Goal: Task Accomplishment & Management: Manage account settings

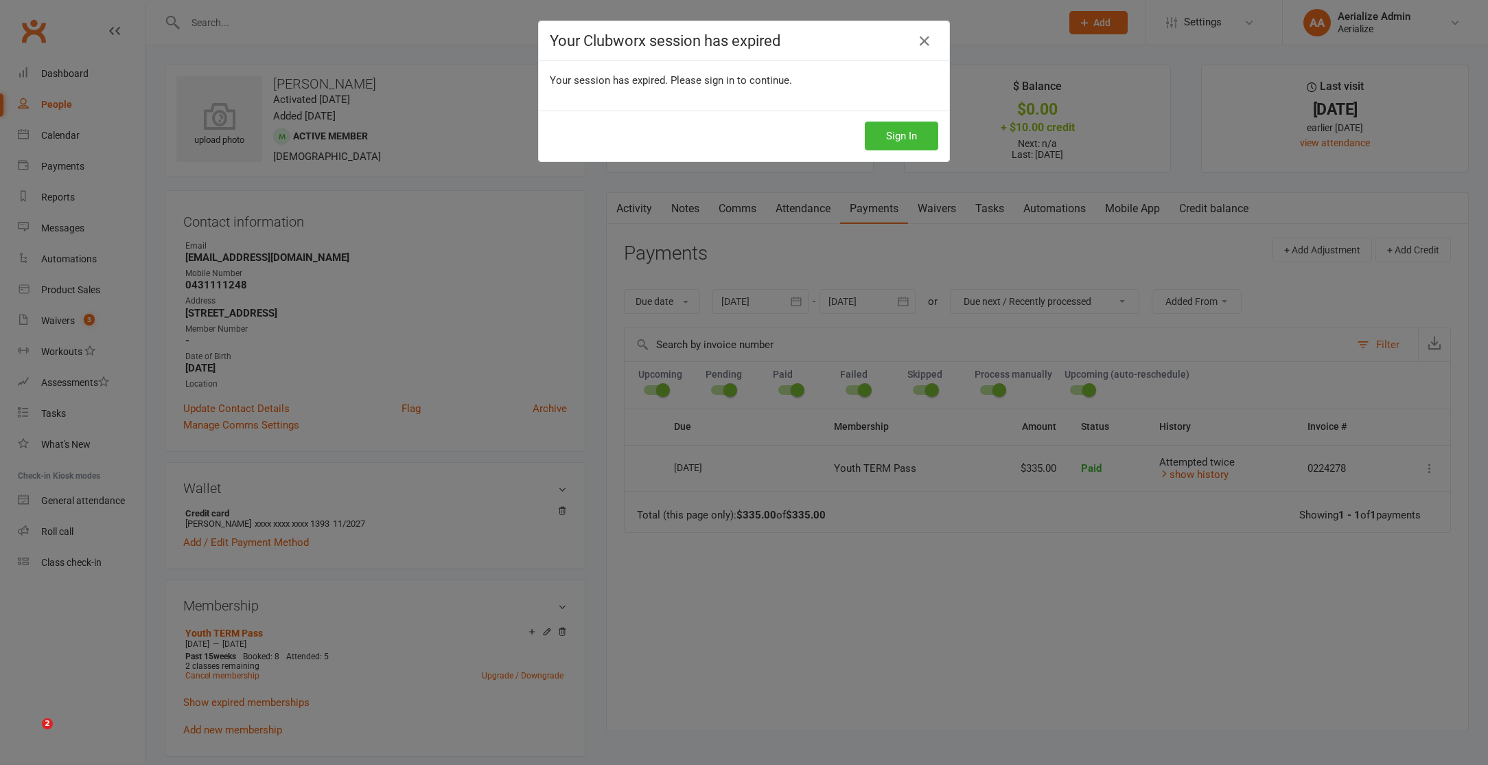
select select "6"
click at [920, 134] on button "Sign In" at bounding box center [901, 136] width 73 height 29
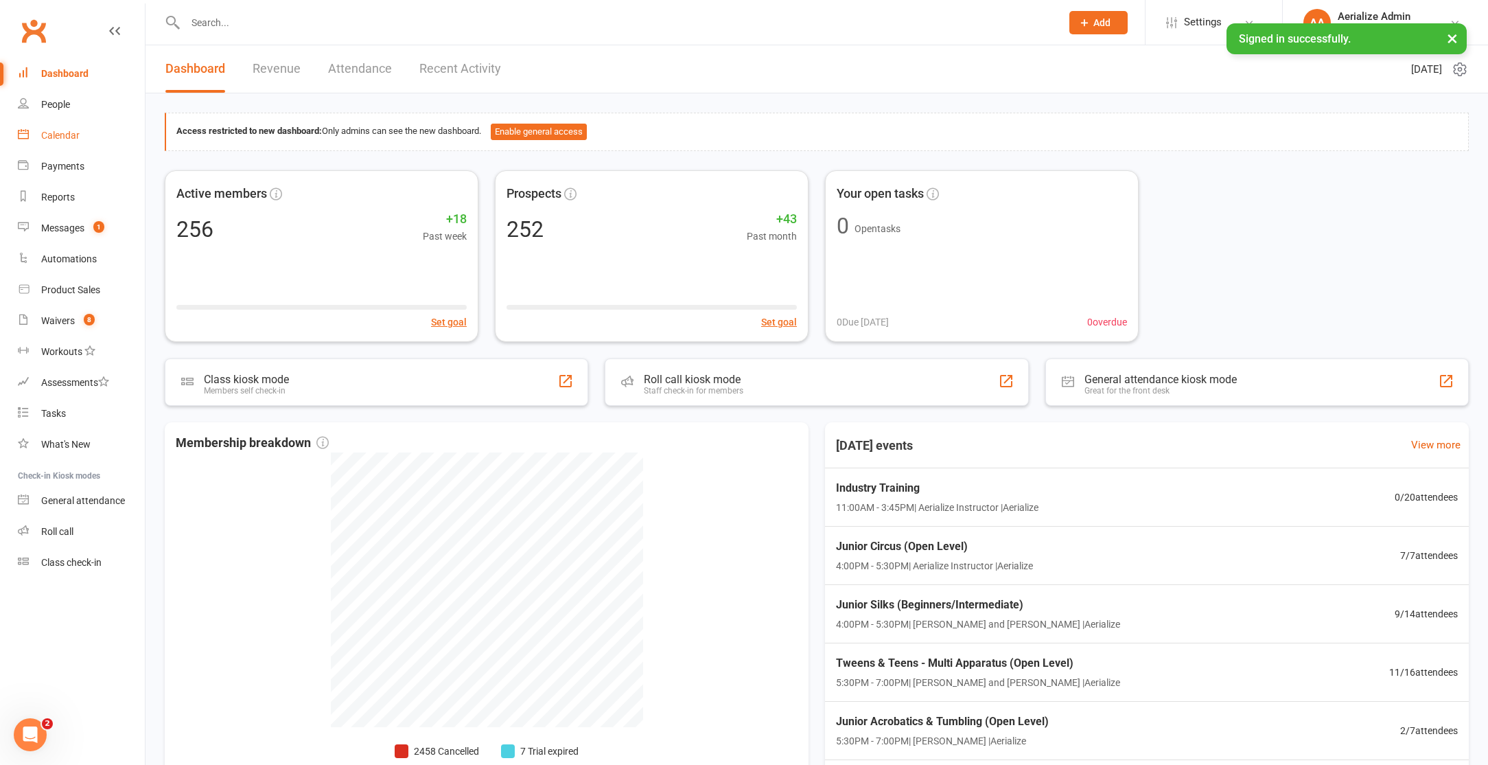
click at [69, 133] on div "Calendar" at bounding box center [60, 135] width 38 height 11
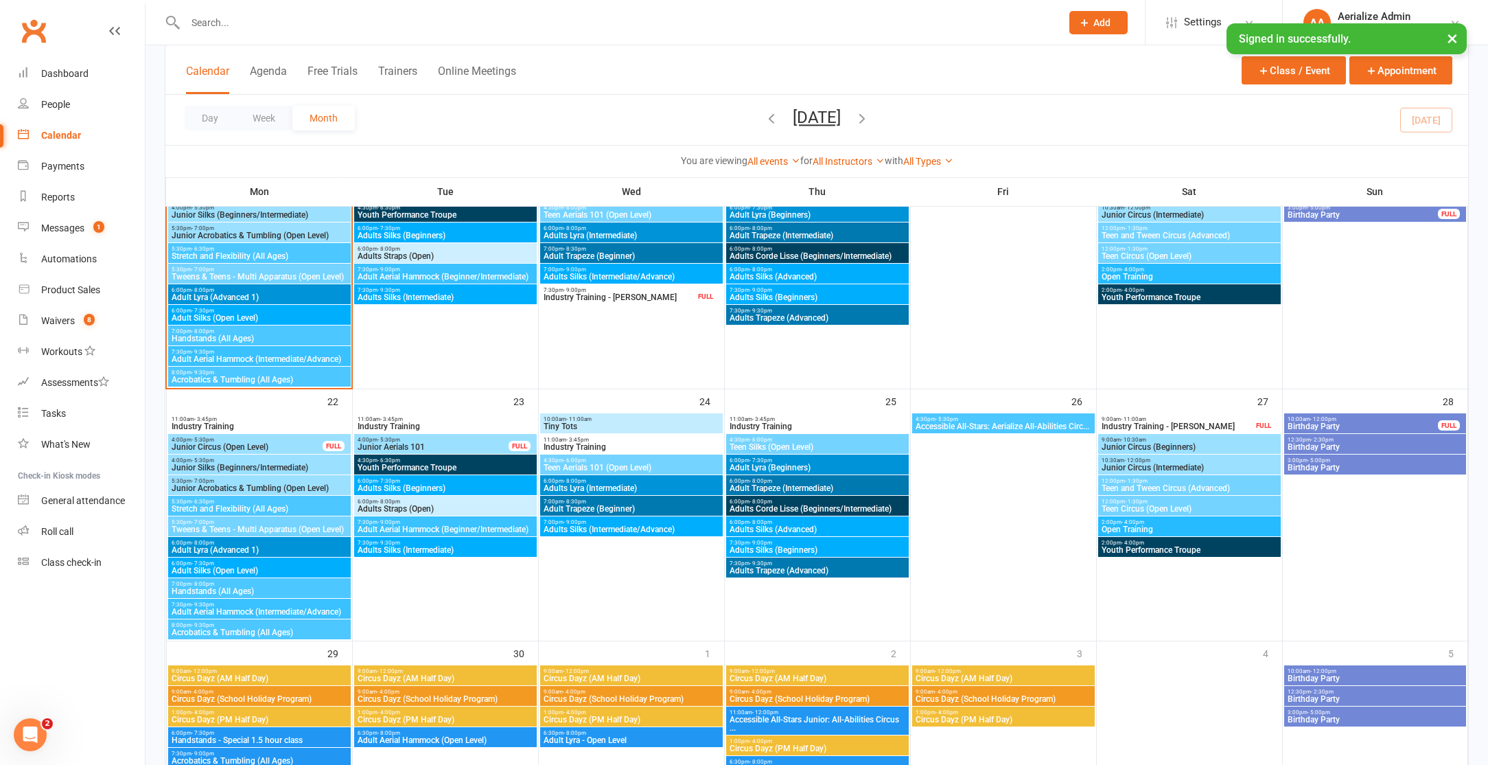
scroll to position [1142, 0]
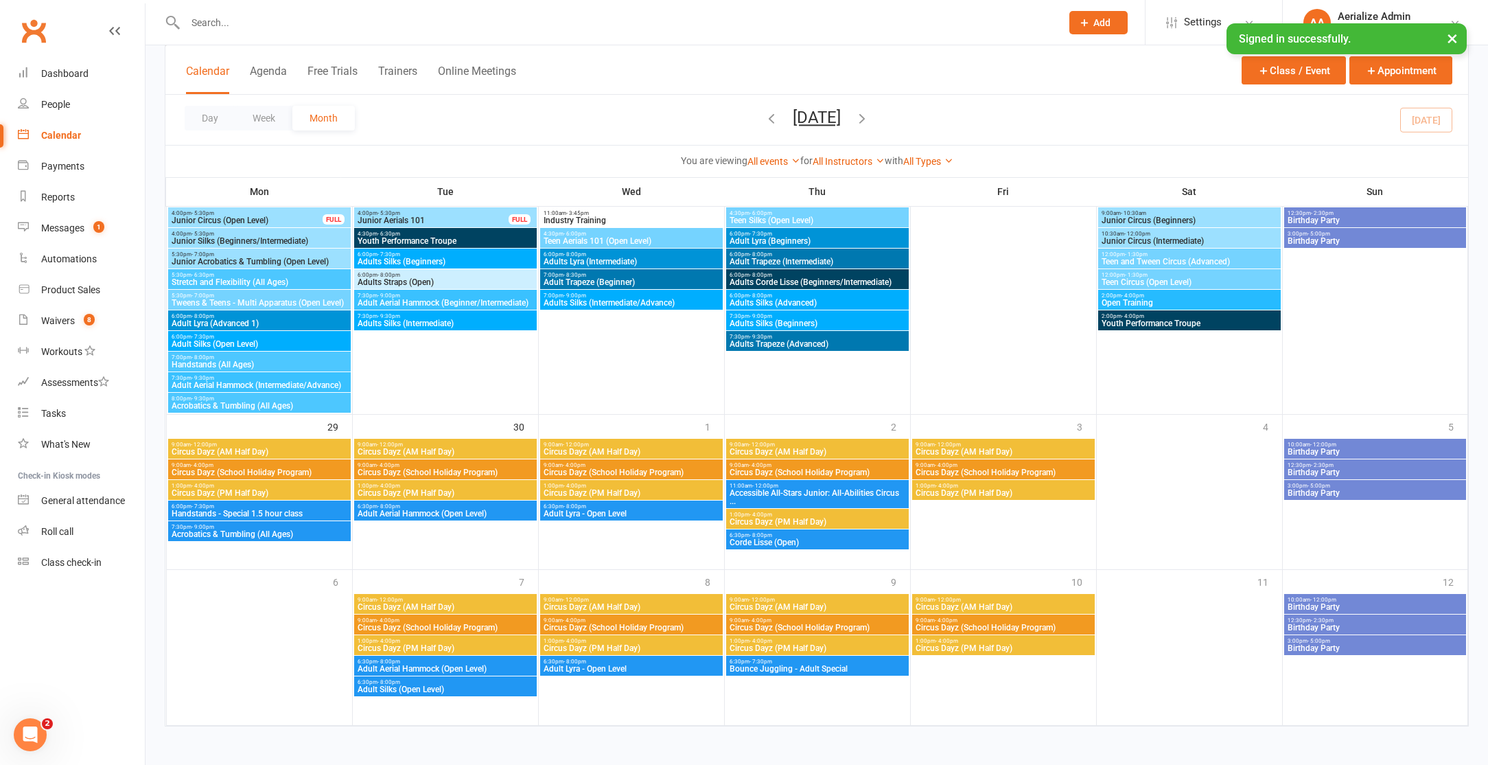
click at [870, 119] on icon "button" at bounding box center [862, 118] width 15 height 15
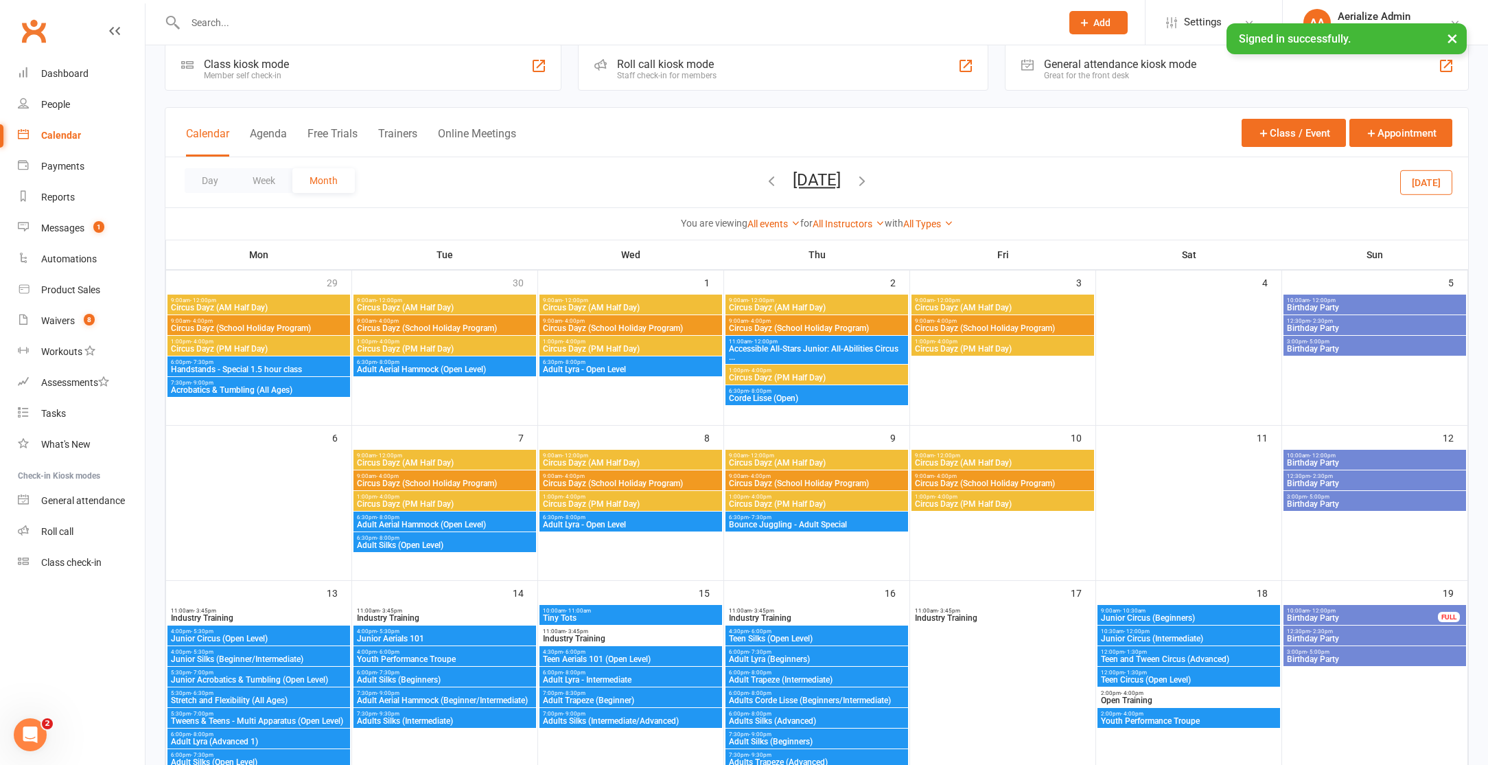
scroll to position [134, 0]
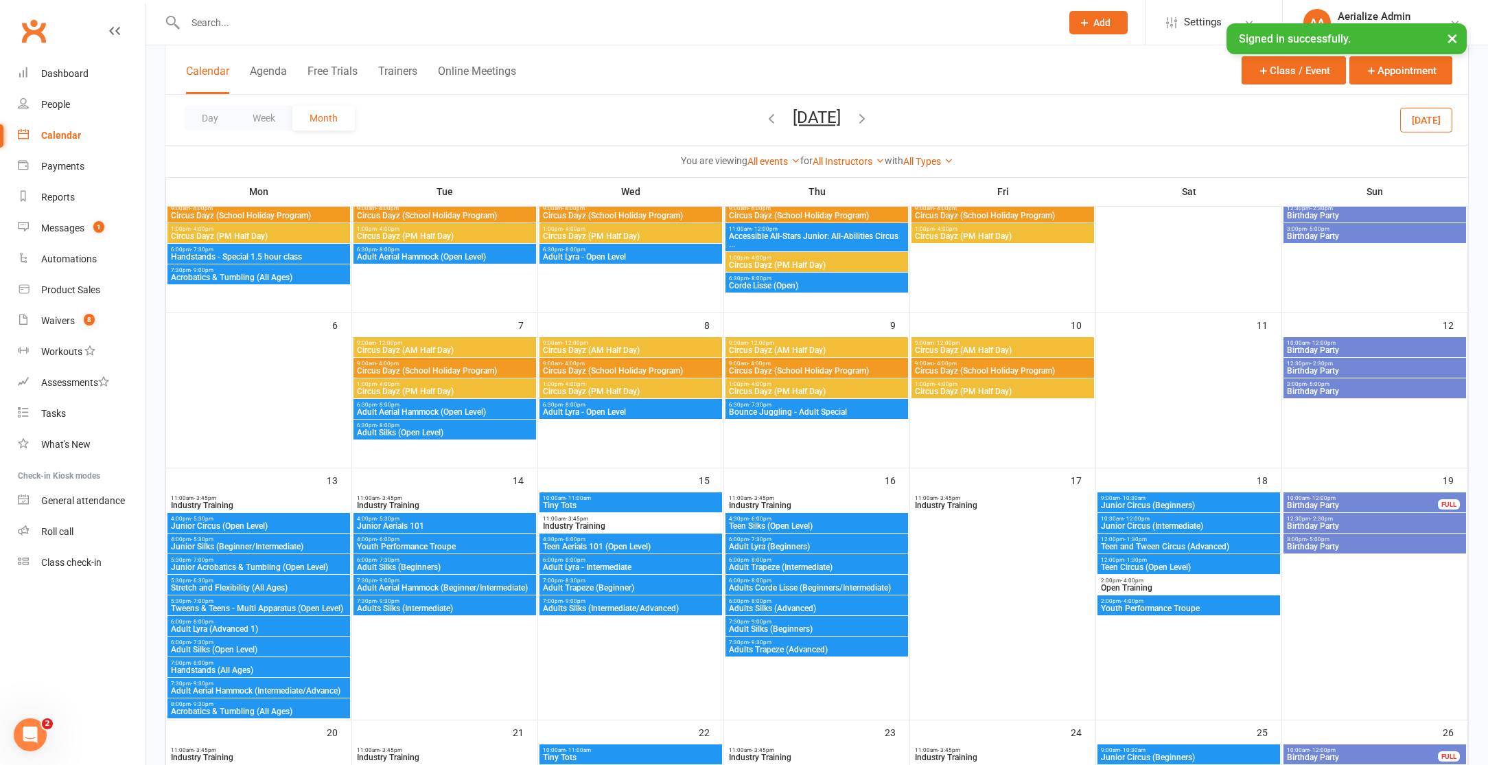
click at [1363, 503] on span "Birthday Party" at bounding box center [1363, 505] width 152 height 8
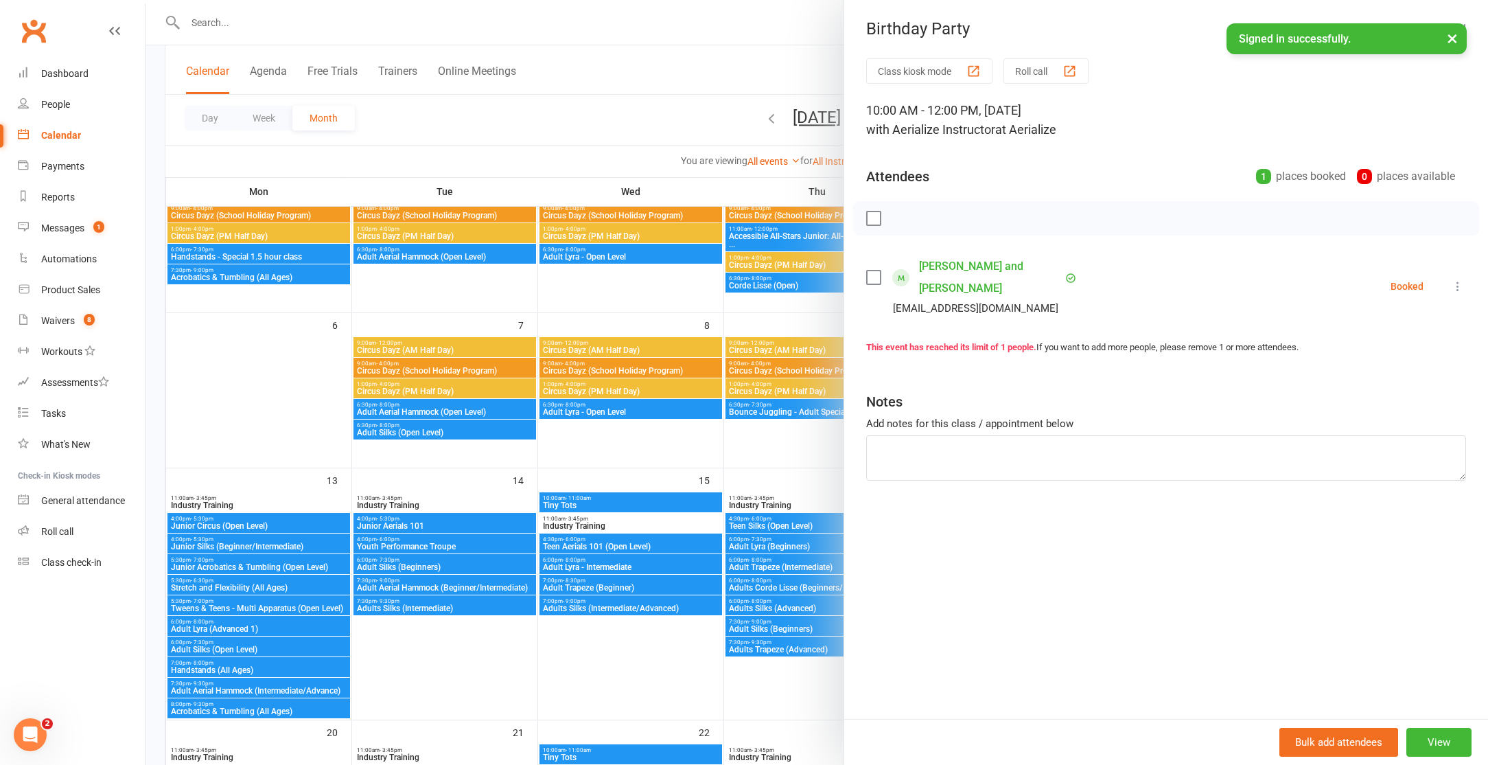
click at [1453, 279] on icon at bounding box center [1458, 286] width 14 height 14
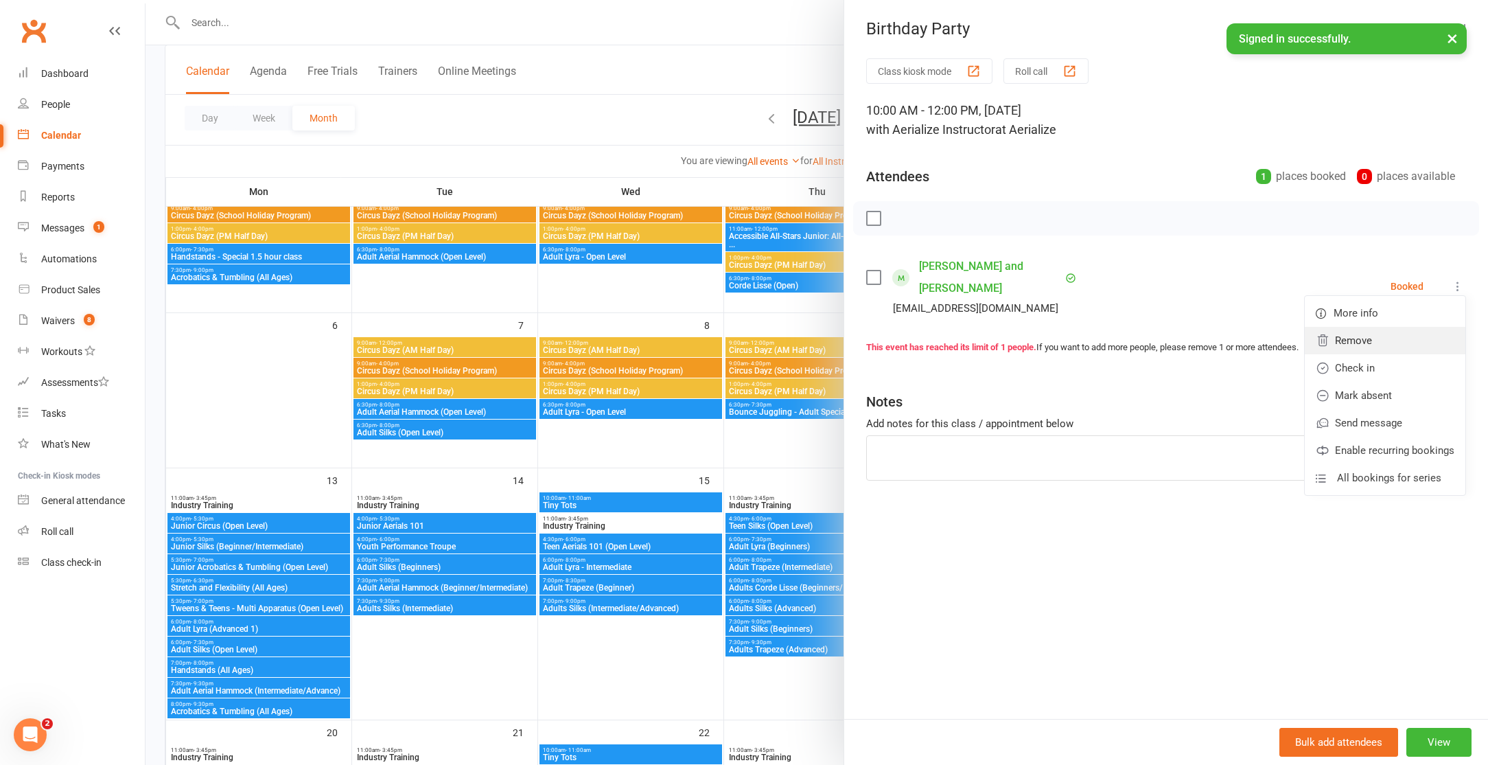
click at [1399, 336] on link "Remove" at bounding box center [1385, 340] width 161 height 27
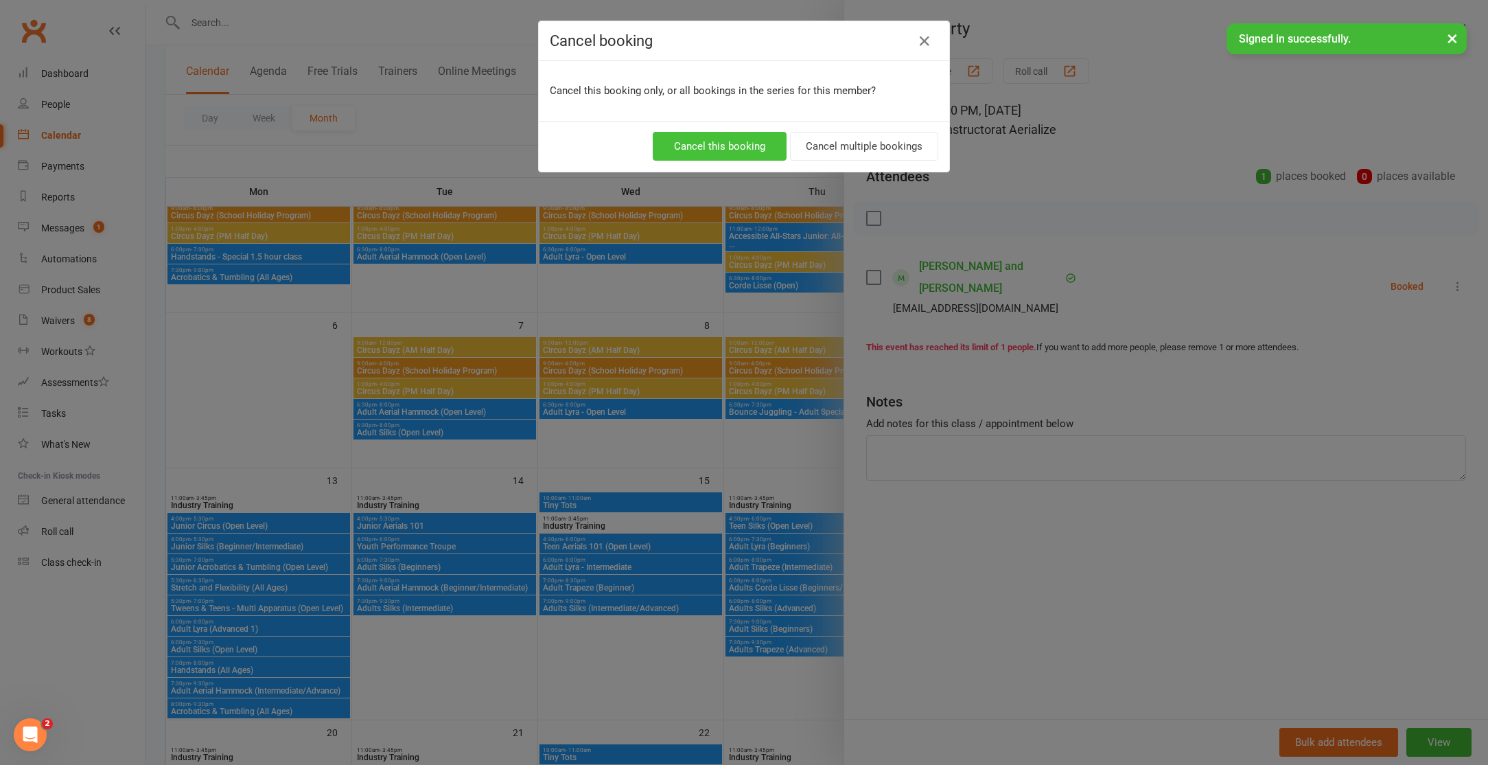
click at [737, 144] on button "Cancel this booking" at bounding box center [720, 146] width 134 height 29
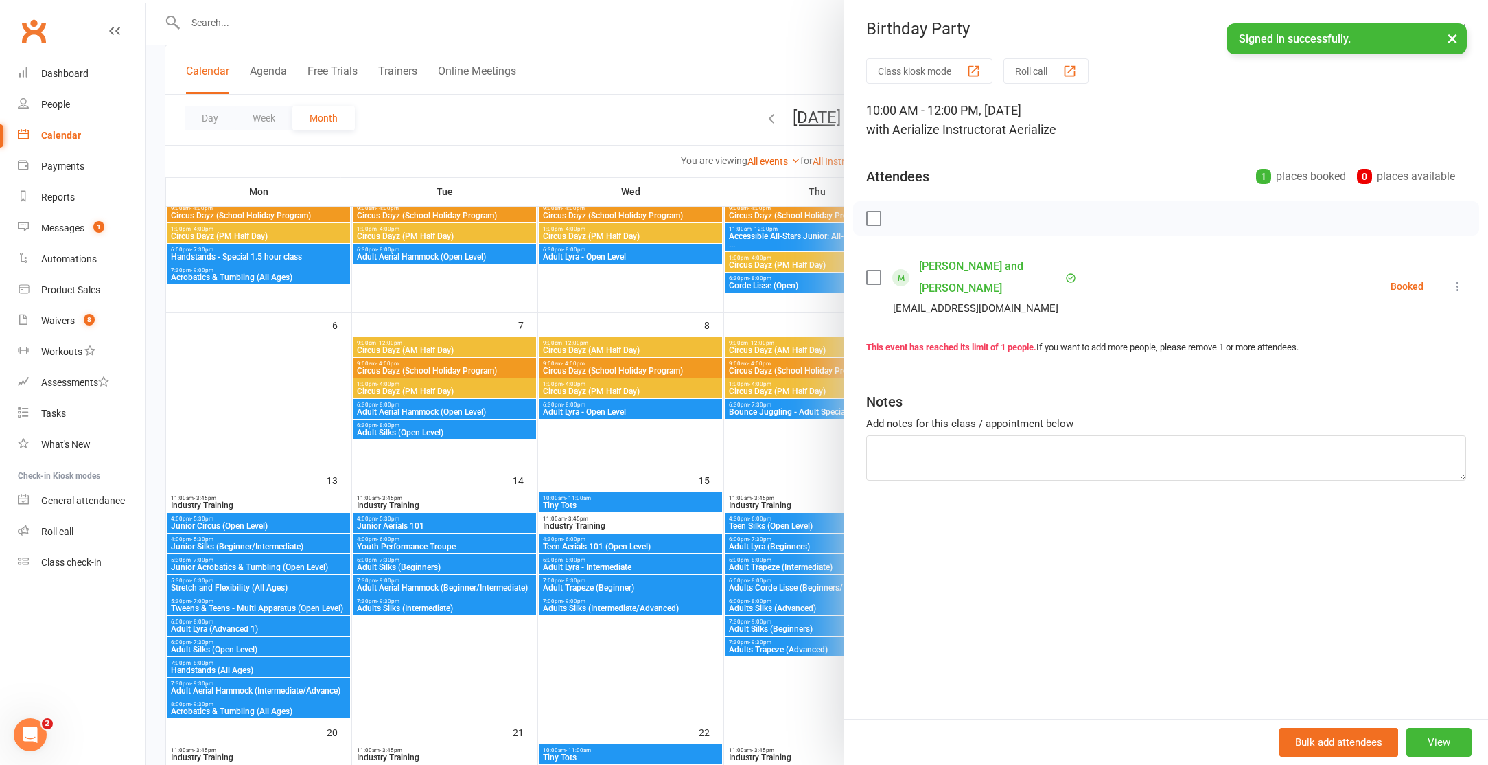
scroll to position [135, 0]
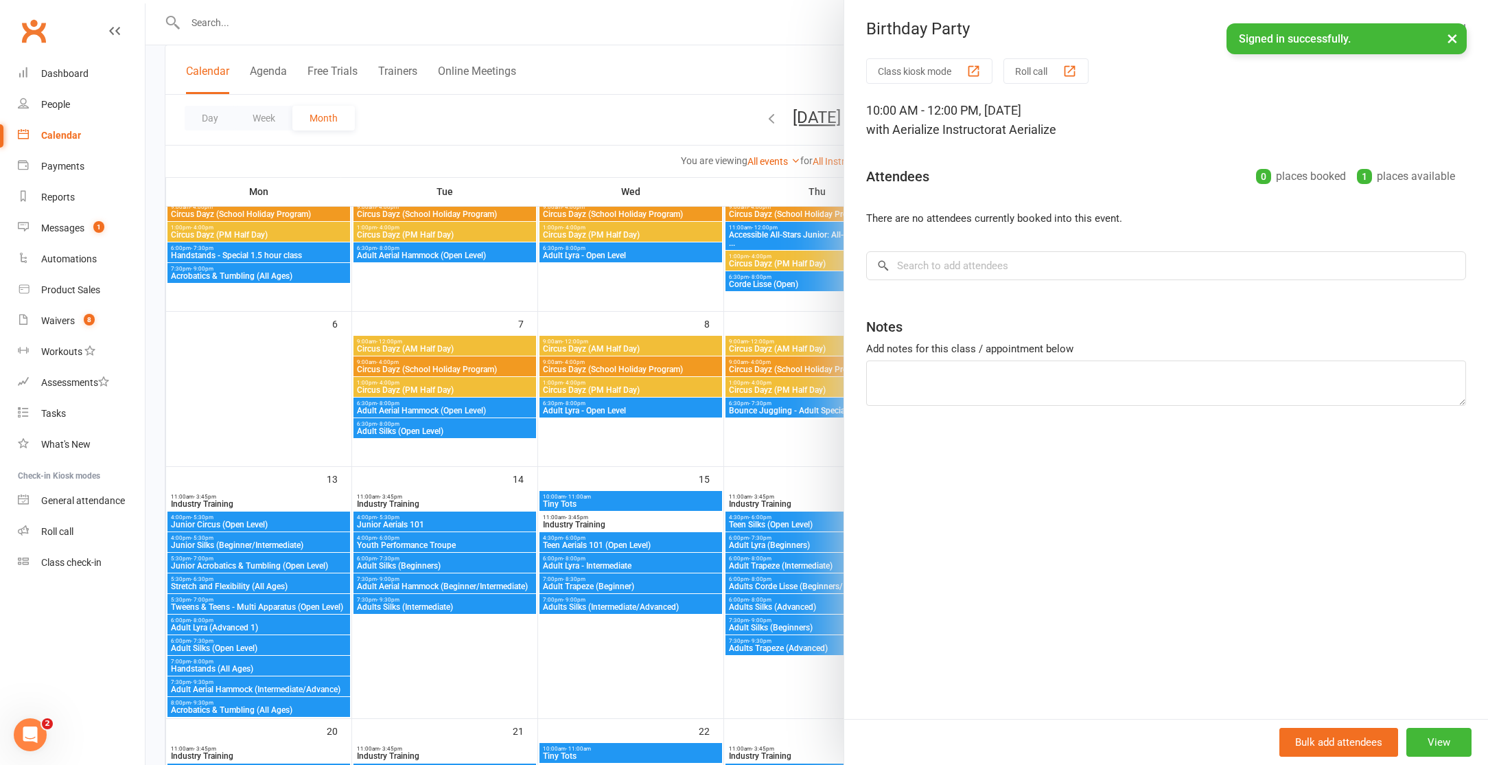
click at [577, 100] on div at bounding box center [817, 382] width 1343 height 765
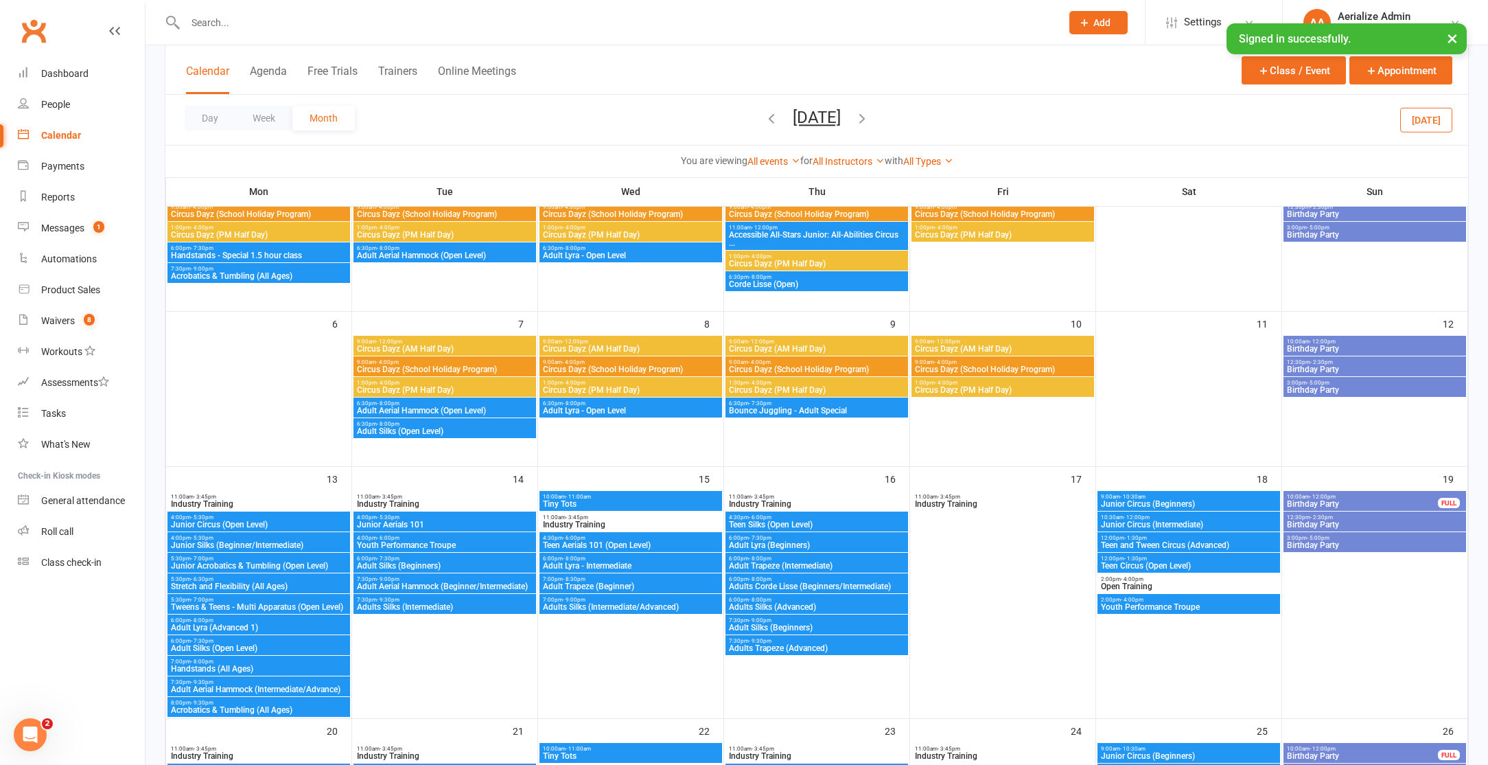
click at [1353, 343] on span "10:00am - 12:00pm" at bounding box center [1375, 341] width 177 height 6
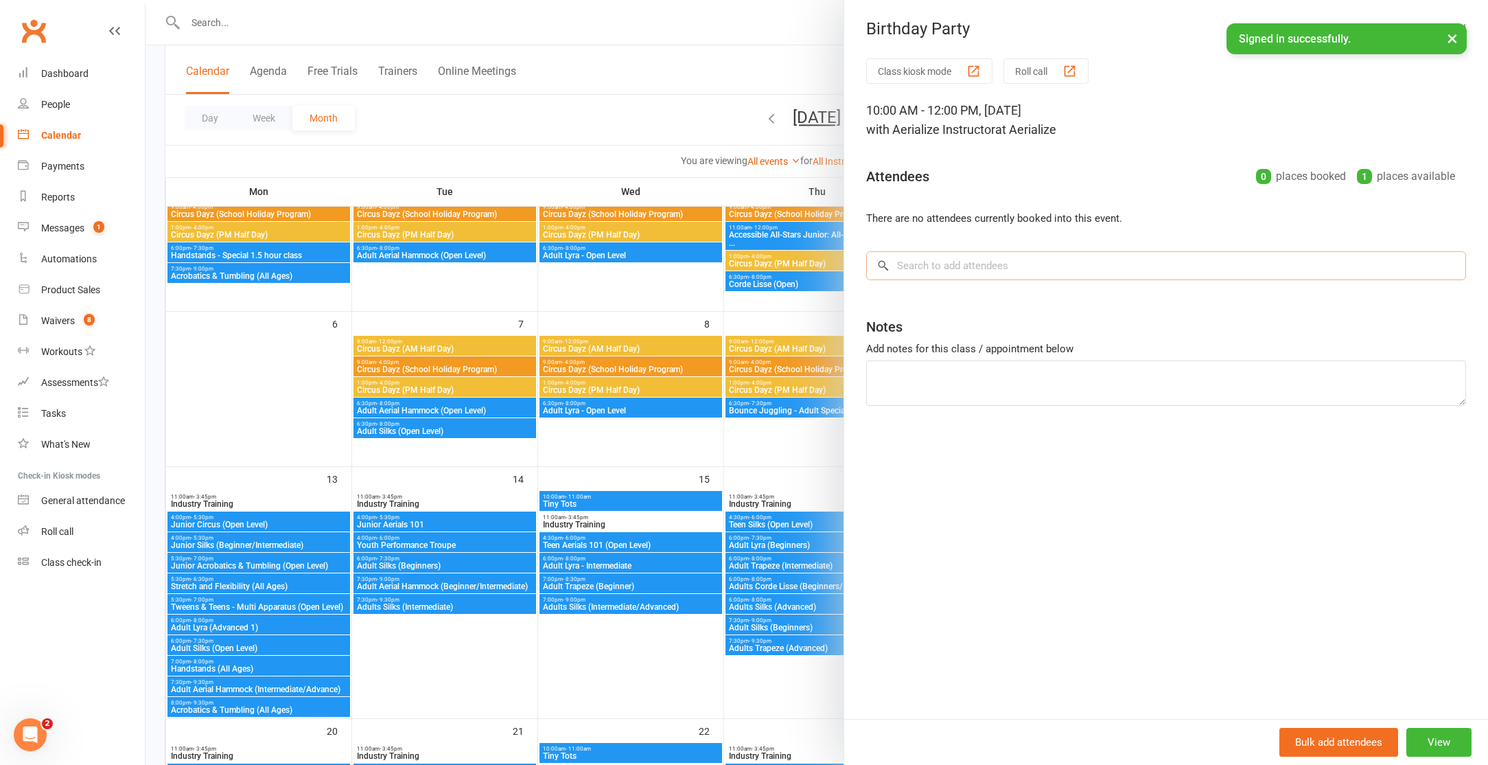
click at [935, 266] on input "search" at bounding box center [1166, 265] width 600 height 29
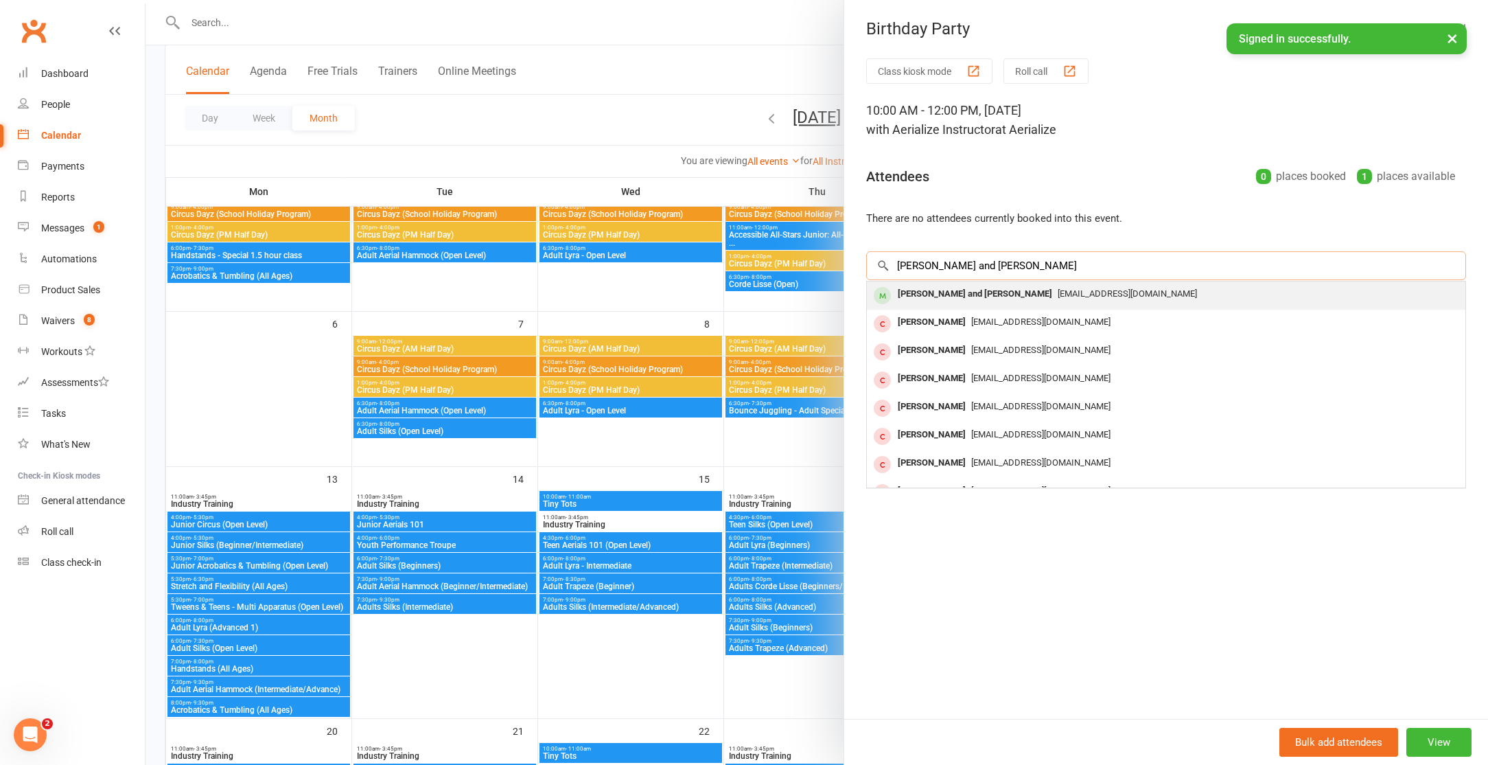
type input "[PERSON_NAME] and [PERSON_NAME]"
click at [972, 290] on div "[PERSON_NAME] and [PERSON_NAME]" at bounding box center [975, 294] width 165 height 20
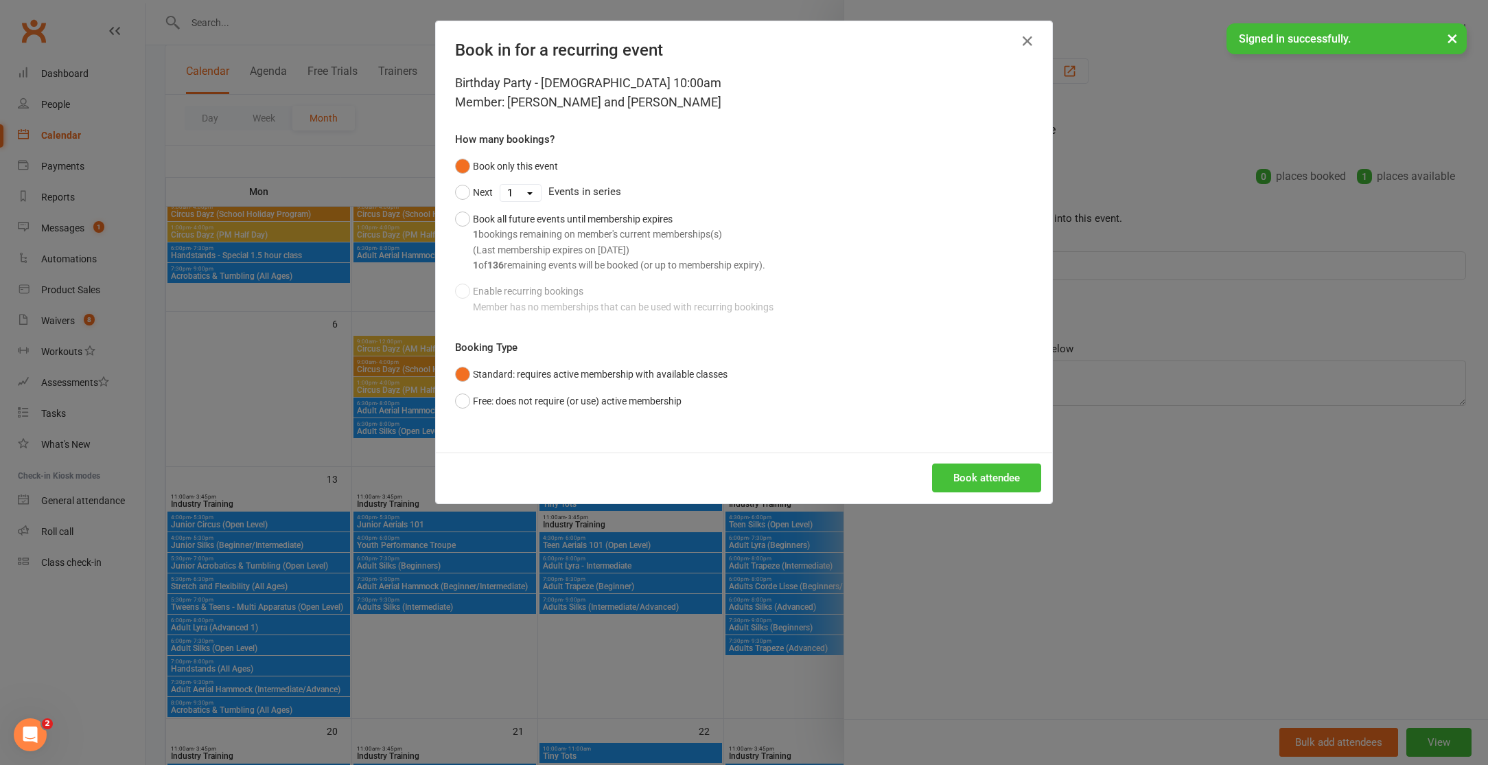
click at [956, 476] on button "Book attendee" at bounding box center [986, 477] width 109 height 29
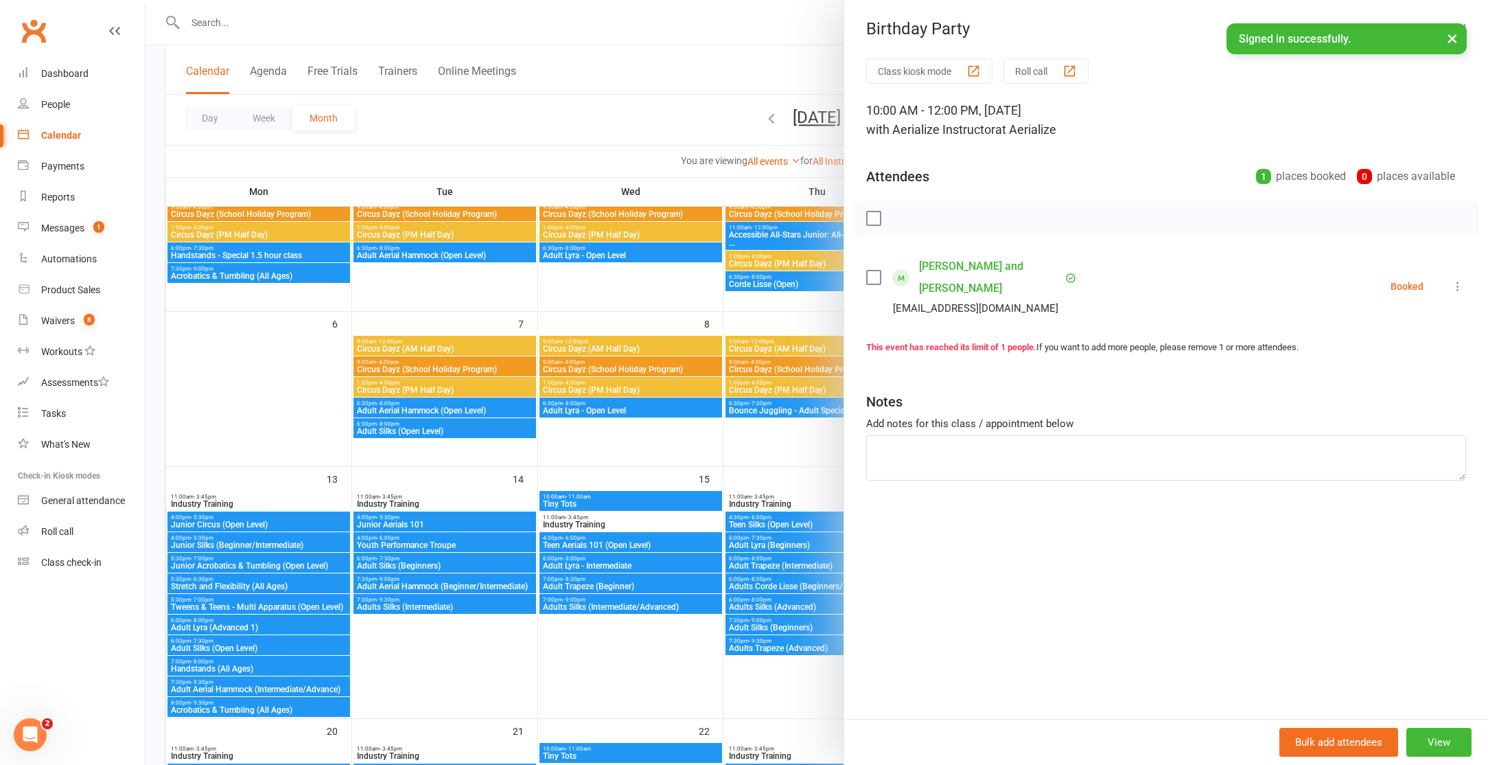
click at [361, 30] on div at bounding box center [817, 382] width 1343 height 765
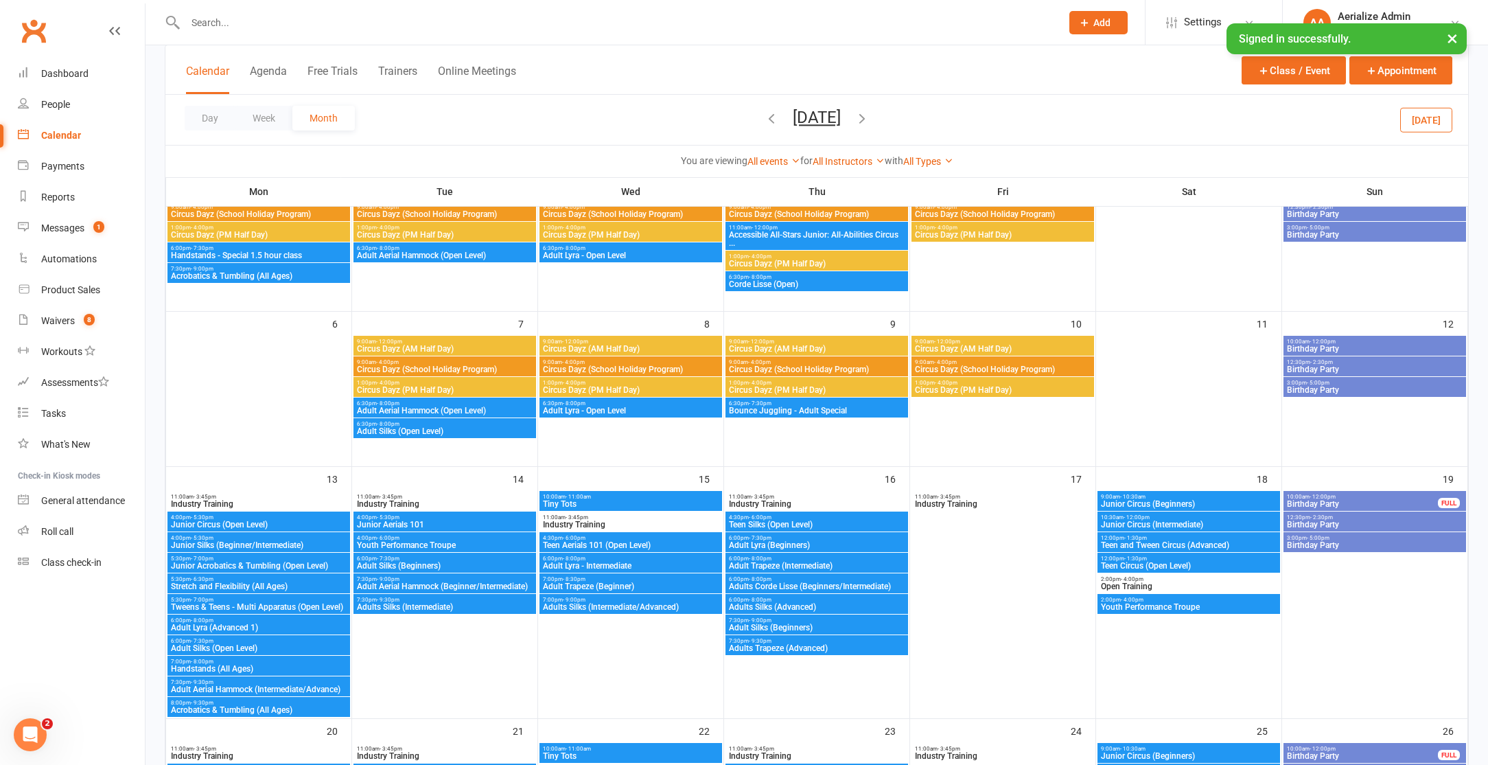
click at [253, 17] on input "text" at bounding box center [616, 22] width 871 height 19
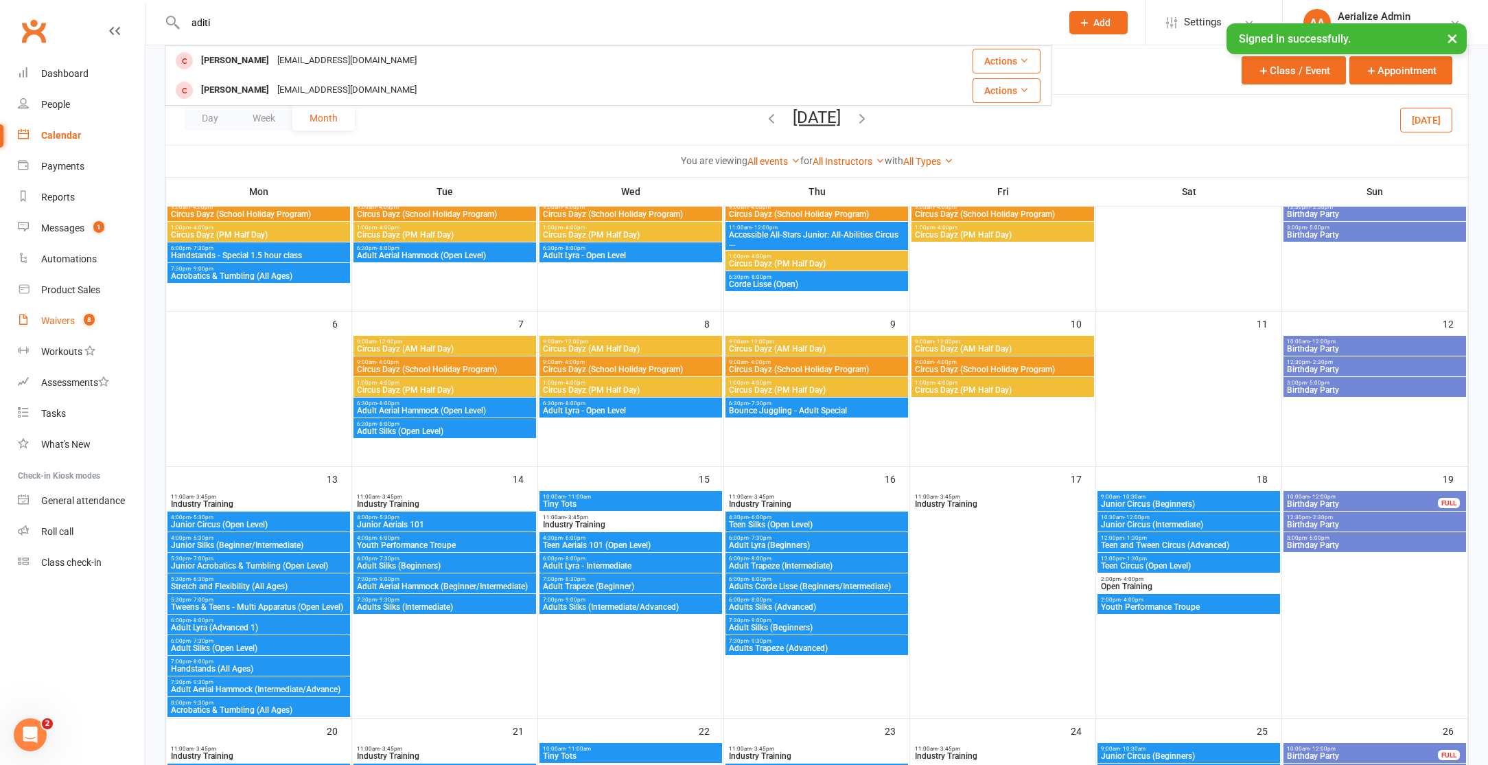
type input "aditi"
click at [85, 321] on span "8" at bounding box center [89, 320] width 11 height 12
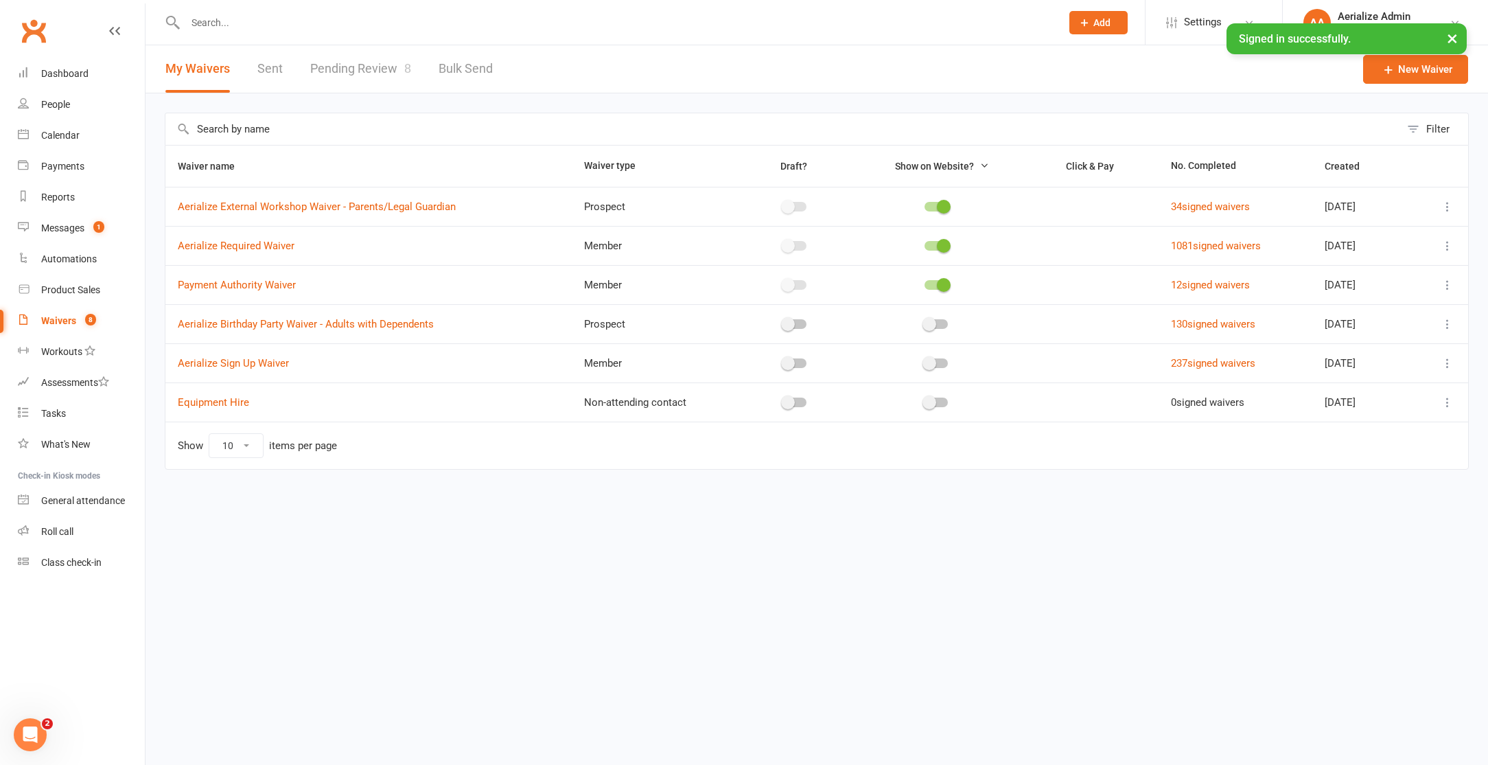
click at [349, 71] on link "Pending Review 8" at bounding box center [360, 68] width 101 height 47
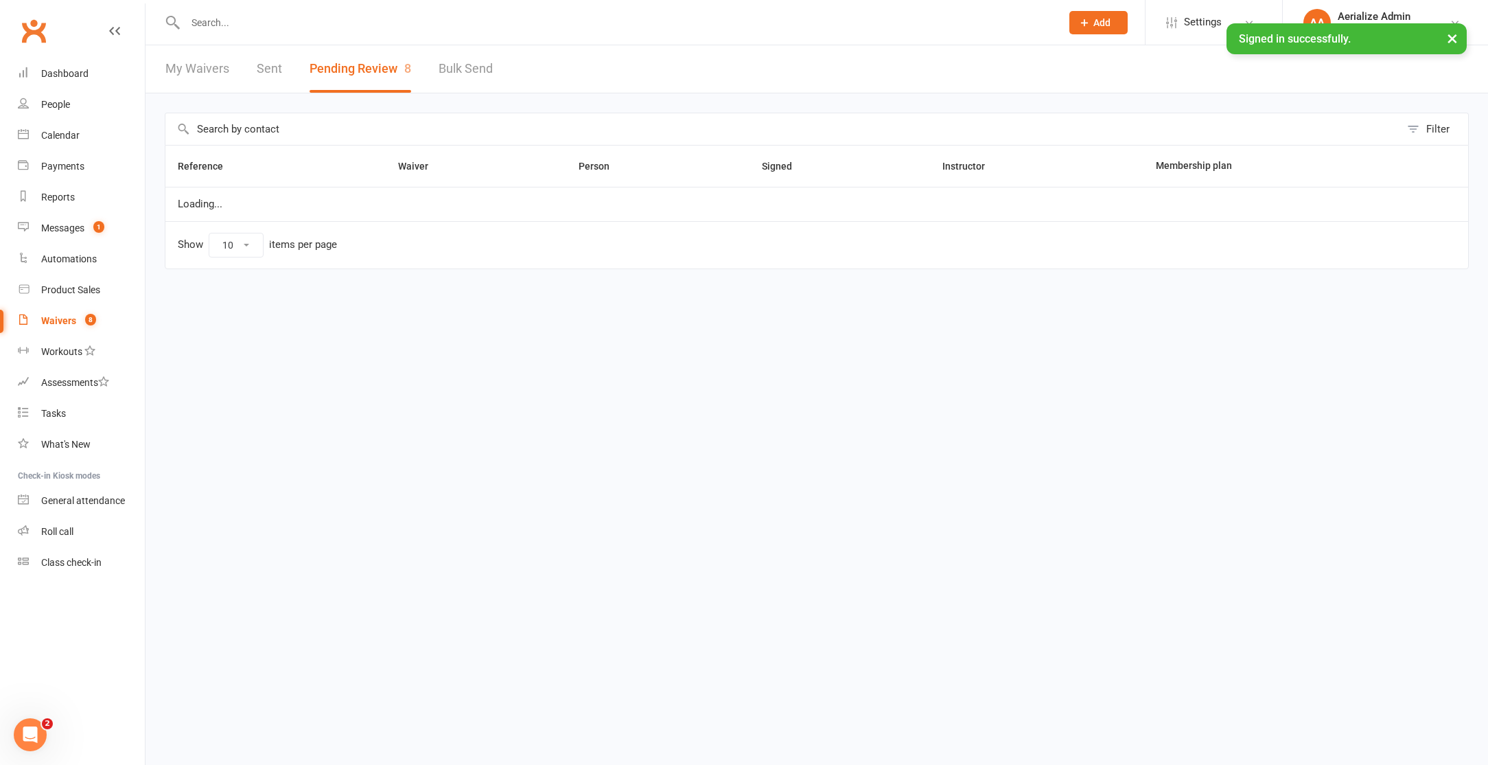
select select "100"
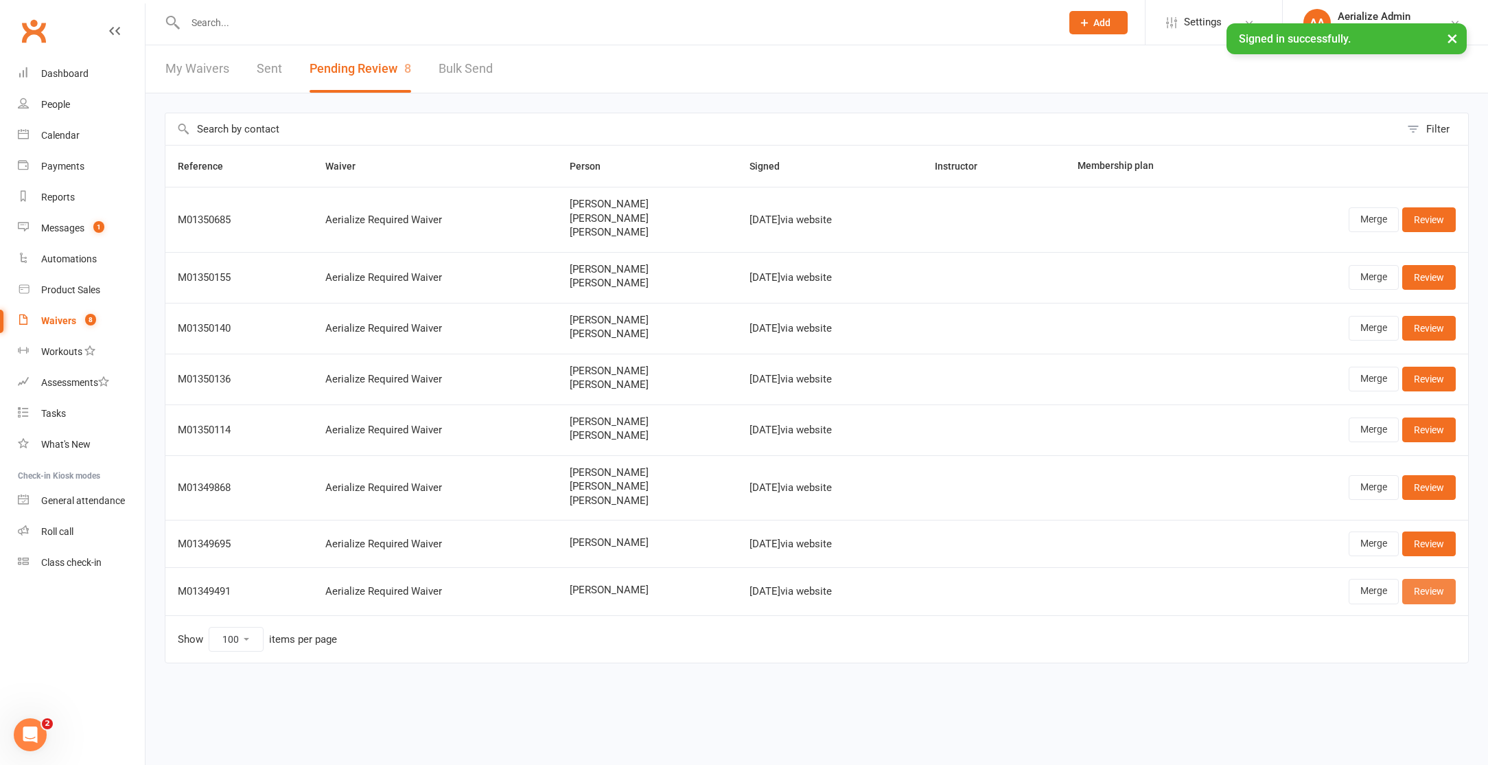
click at [1423, 590] on link "Review" at bounding box center [1430, 591] width 54 height 25
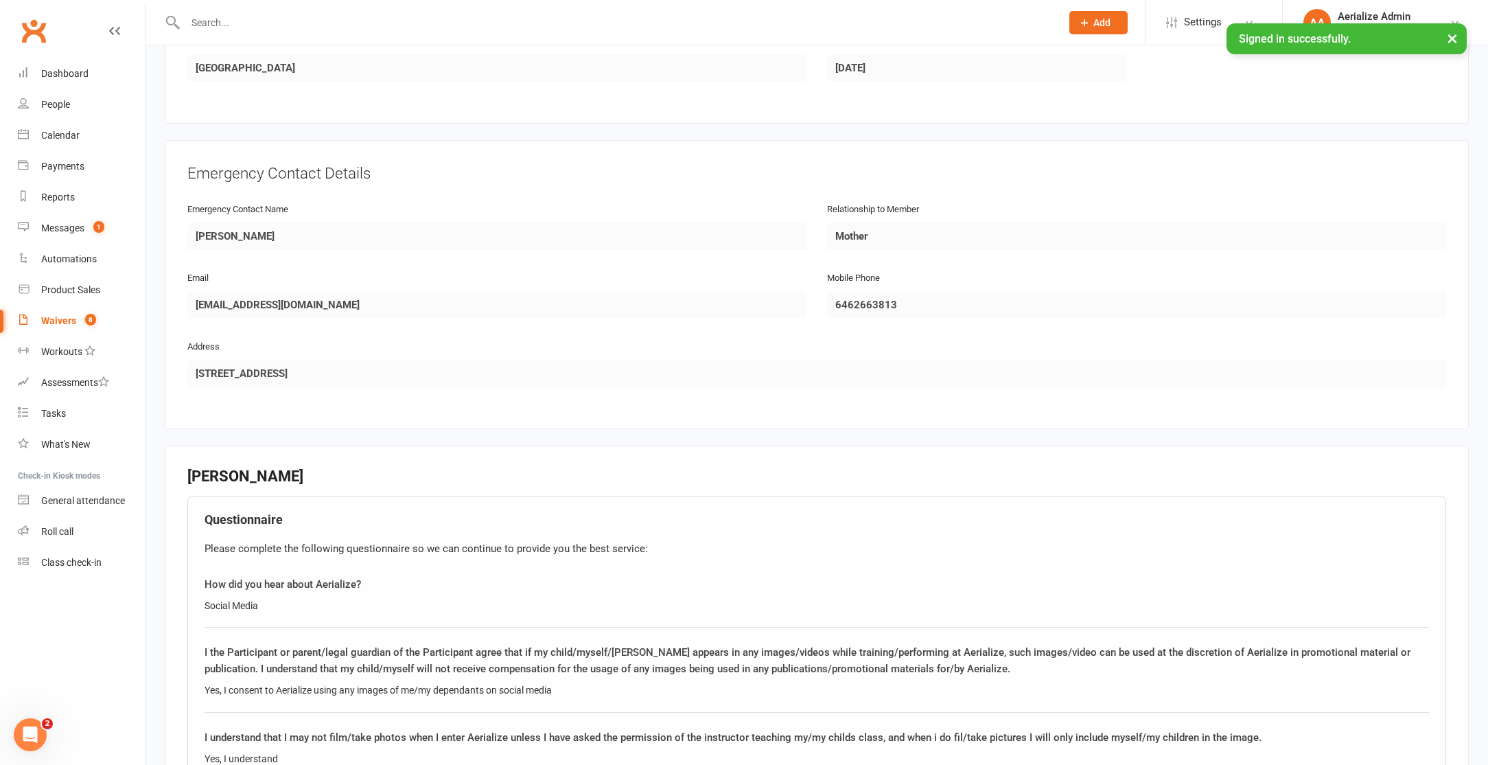
scroll to position [932, 0]
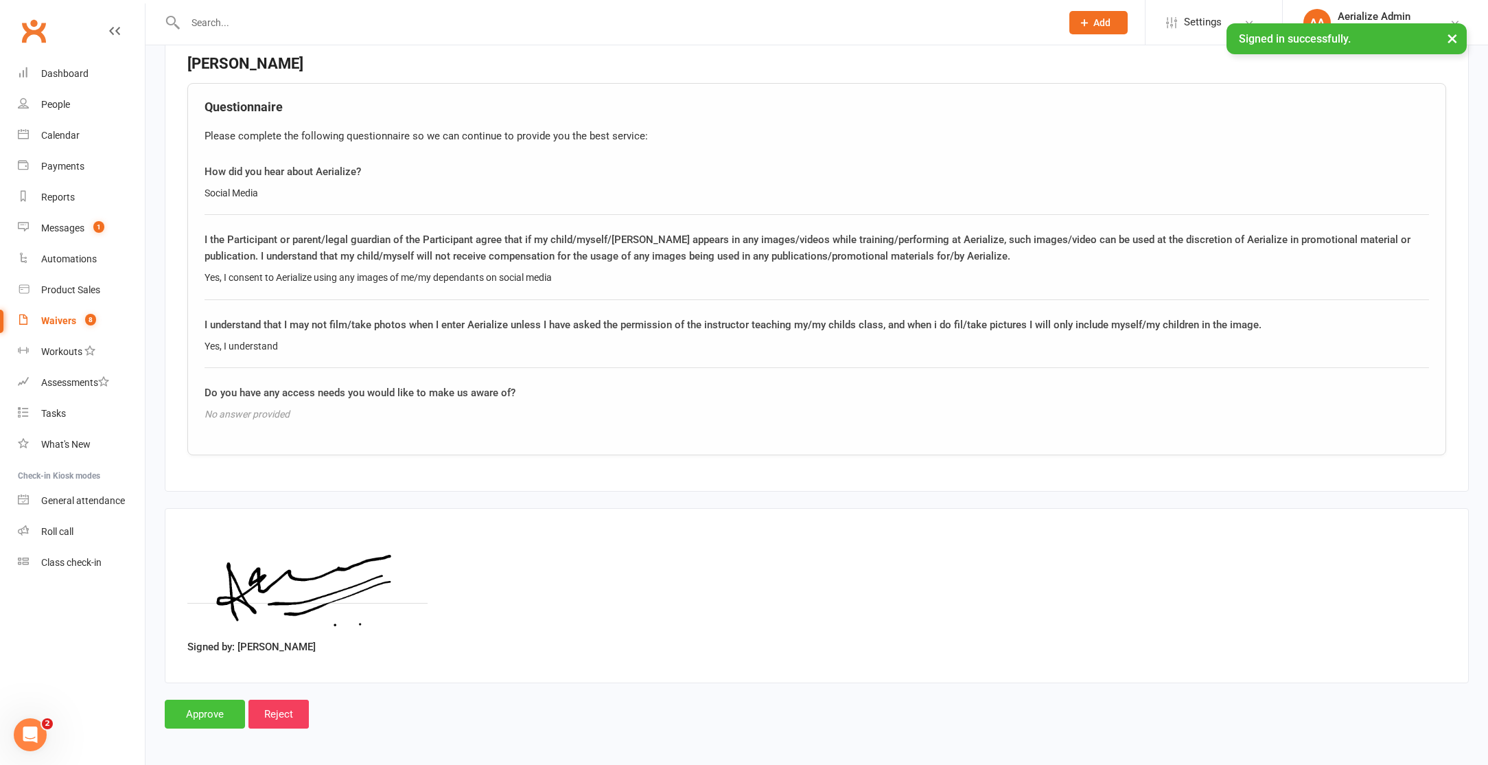
click at [213, 711] on input "Approve" at bounding box center [205, 714] width 80 height 29
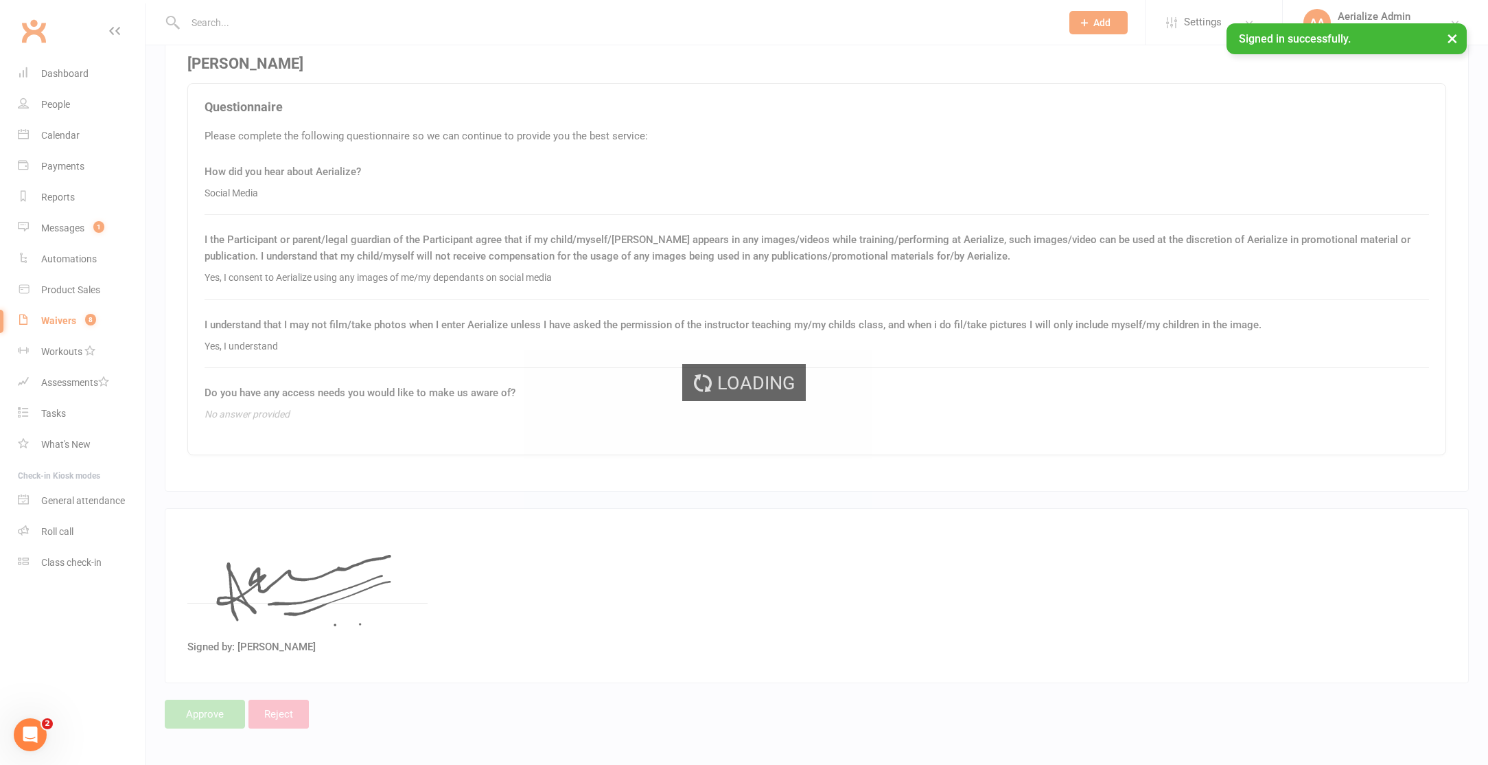
select select "100"
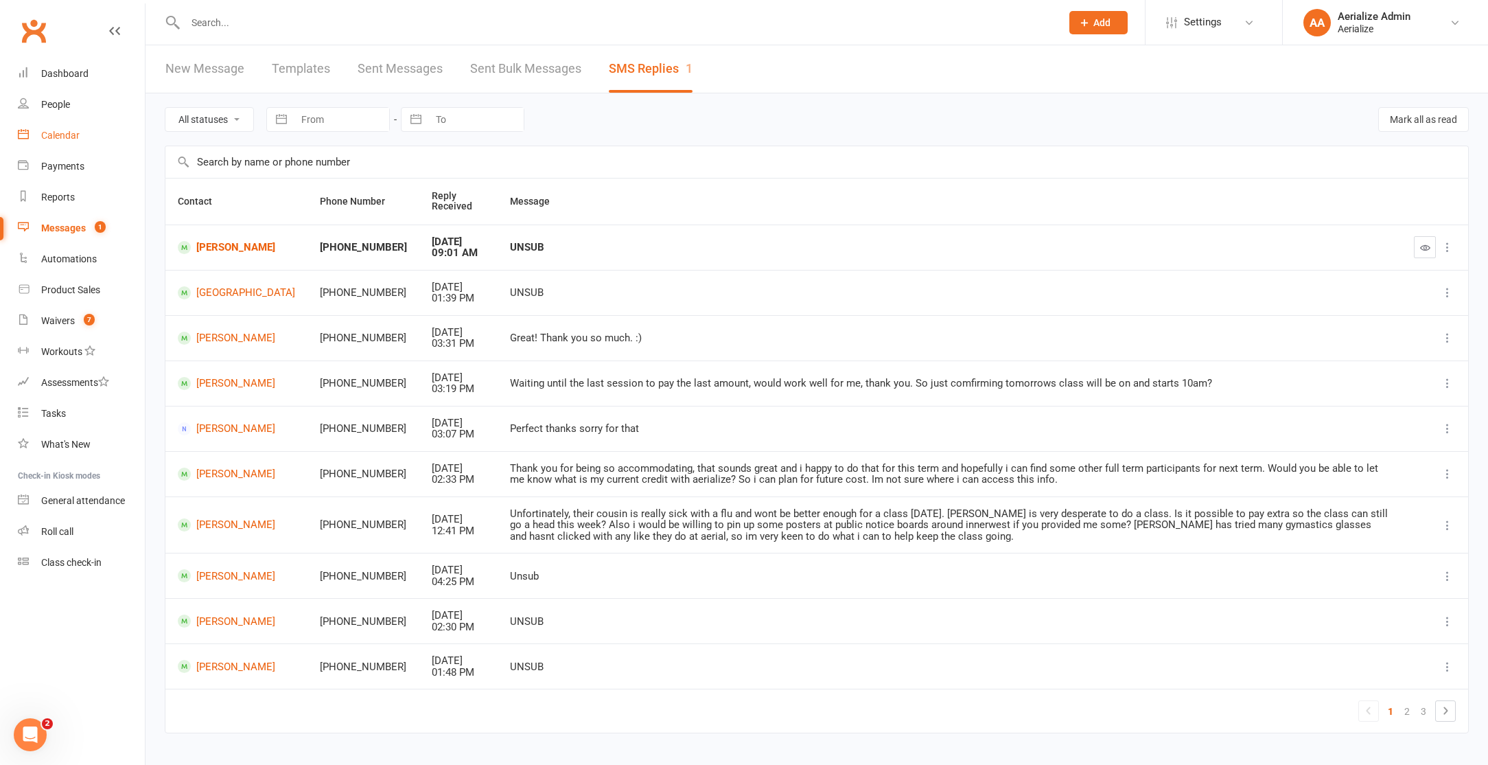
click at [55, 139] on div "Calendar" at bounding box center [60, 135] width 38 height 11
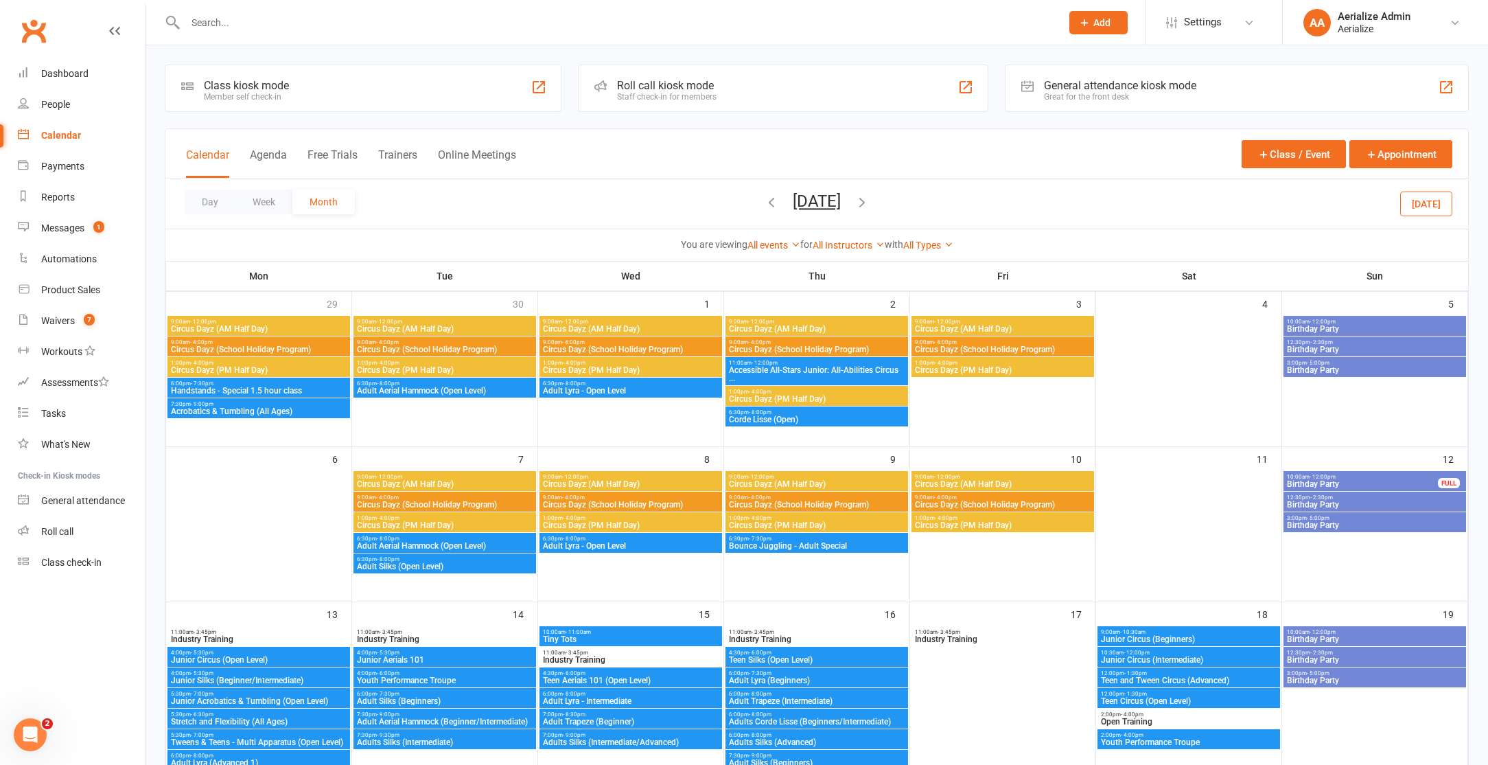
click at [793, 327] on span "Circus Dayz (AM Half Day)" at bounding box center [816, 329] width 177 height 8
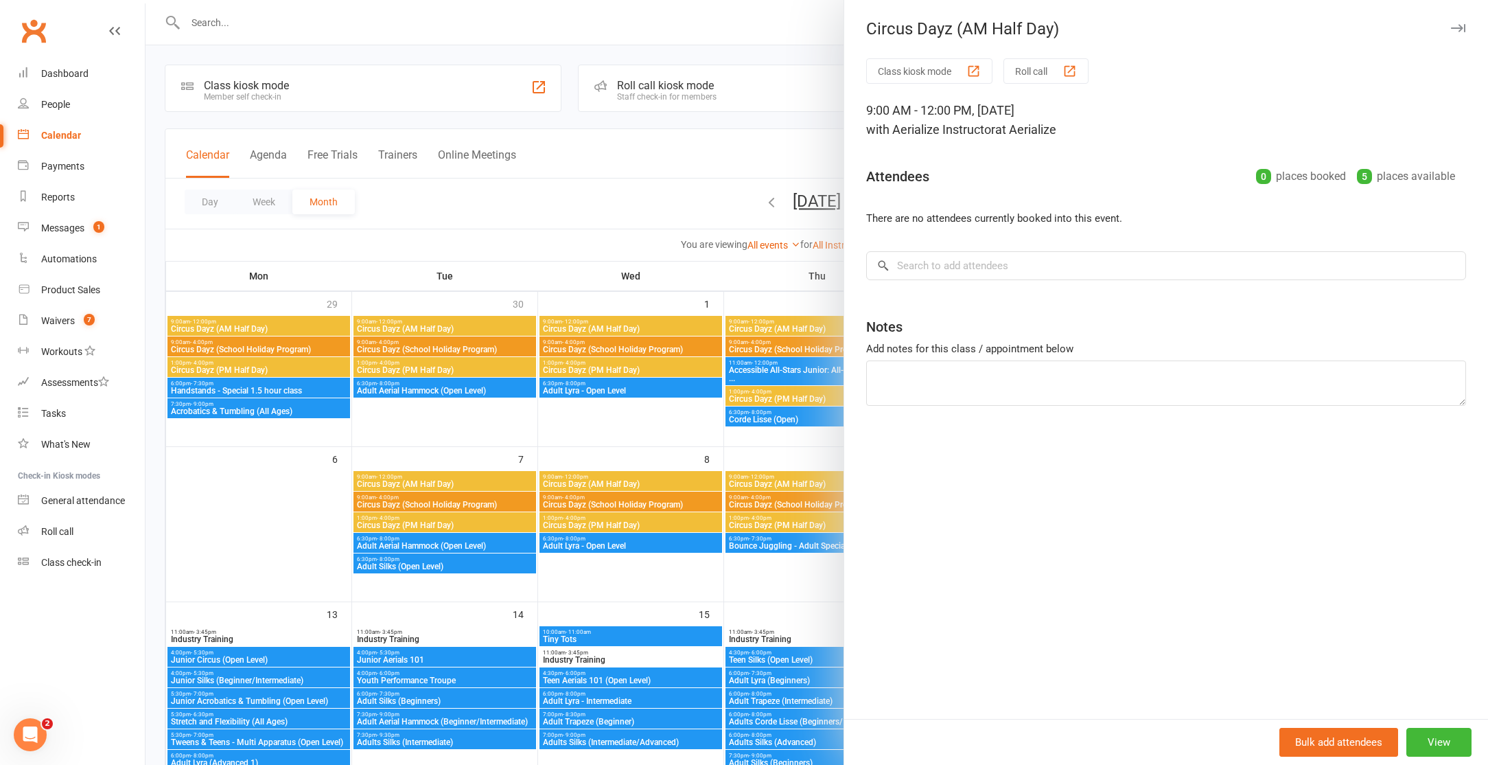
click at [752, 287] on div at bounding box center [817, 382] width 1343 height 765
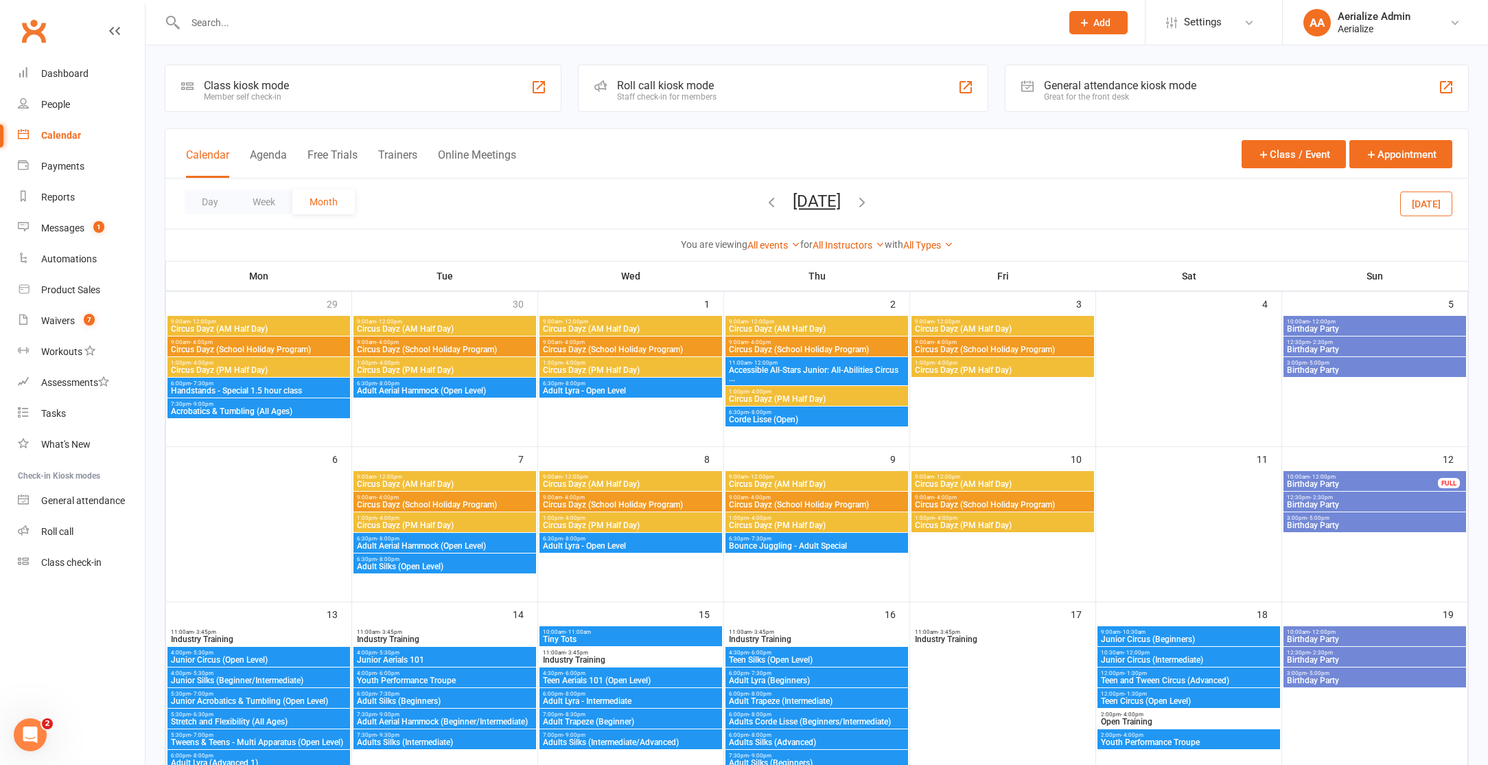
click at [799, 391] on span "1:00pm - 4:00pm" at bounding box center [816, 392] width 177 height 6
